Goal: Task Accomplishment & Management: Use online tool/utility

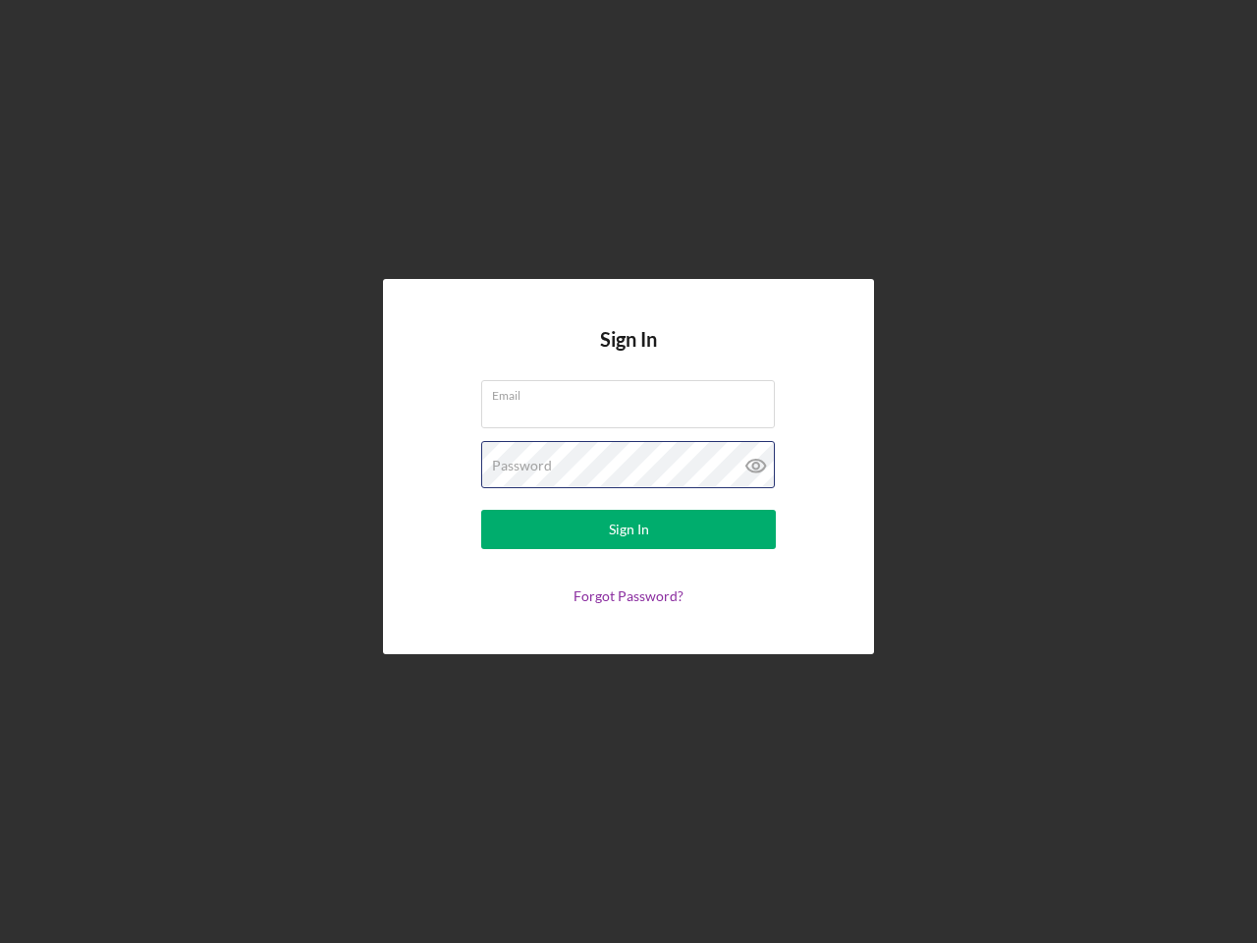
click at [628, 471] on div "Password" at bounding box center [628, 465] width 295 height 49
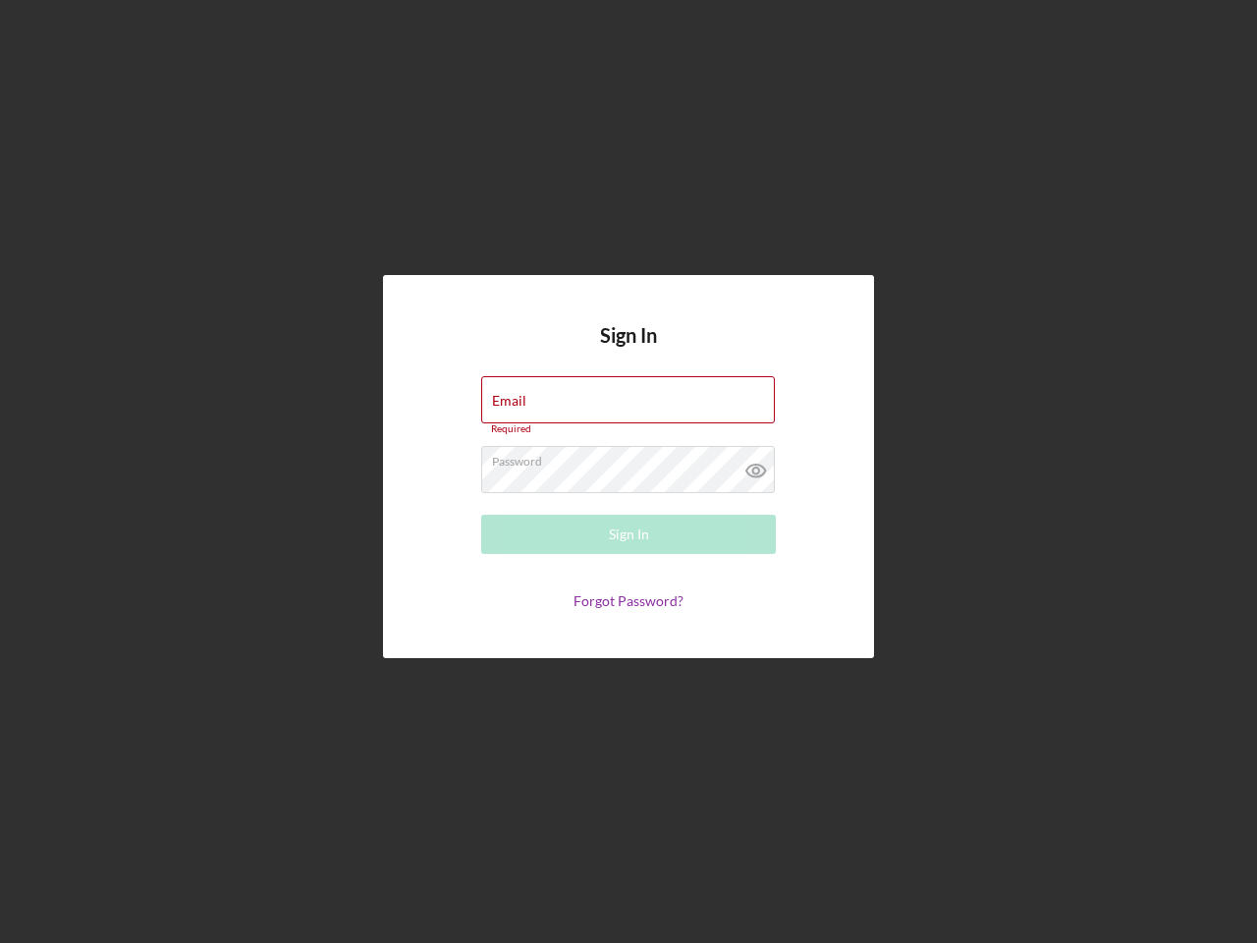
click at [756, 465] on icon at bounding box center [756, 470] width 49 height 49
